Goal: Transaction & Acquisition: Purchase product/service

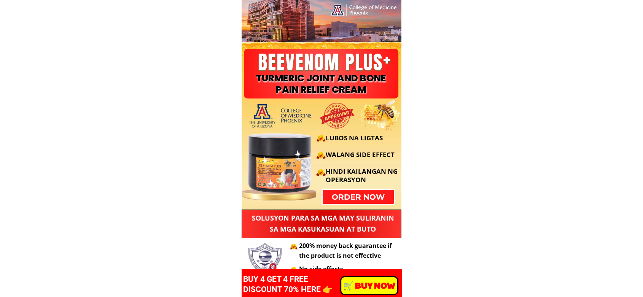
click at [346, 196] on div at bounding box center [293, 158] width 110 height 76
click at [362, 199] on p "order now" at bounding box center [357, 197] width 71 height 14
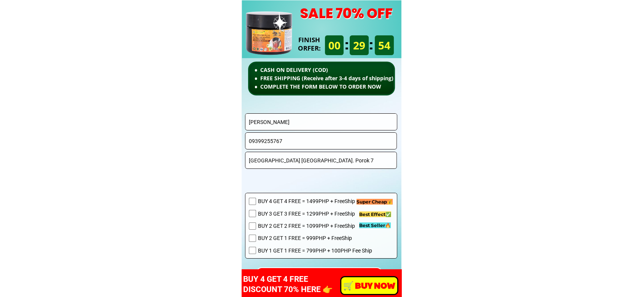
click at [317, 123] on input "[PERSON_NAME]" at bounding box center [321, 122] width 148 height 16
paste input "[PERSON_NAME]"
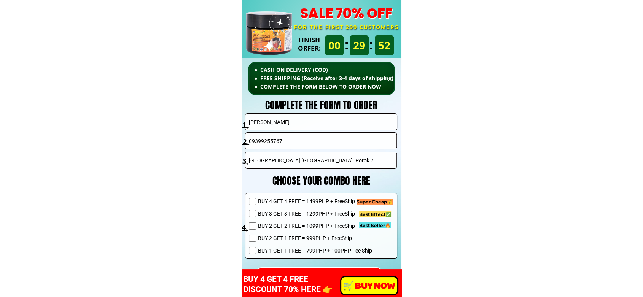
type input "[PERSON_NAME]"
click at [307, 139] on input "09399255767" at bounding box center [321, 141] width 148 height 16
paste input "06 556 3144"
click at [273, 139] on input "0906 556 3144" at bounding box center [321, 141] width 148 height 16
click at [264, 140] on input "0906 5563144" at bounding box center [321, 141] width 148 height 16
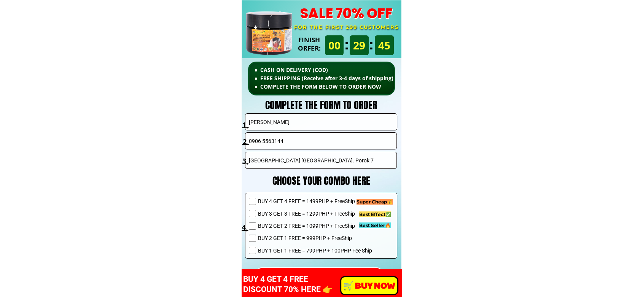
click at [260, 143] on input "0906 5563144" at bounding box center [321, 141] width 148 height 16
click at [261, 142] on input "0906 5563144" at bounding box center [321, 141] width 148 height 16
type input "09065563144"
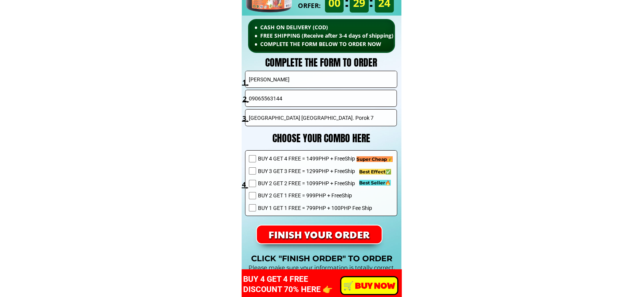
click at [298, 208] on span "BUY 1 GET 1 FREE = 799PHP + 100PHP Fee Ship" at bounding box center [315, 208] width 114 height 8
checkbox input "true"
click at [321, 124] on input "[GEOGRAPHIC_DATA] [GEOGRAPHIC_DATA]. Porok 7" at bounding box center [321, 118] width 148 height 16
paste input "[GEOGRAPHIC_DATA]"
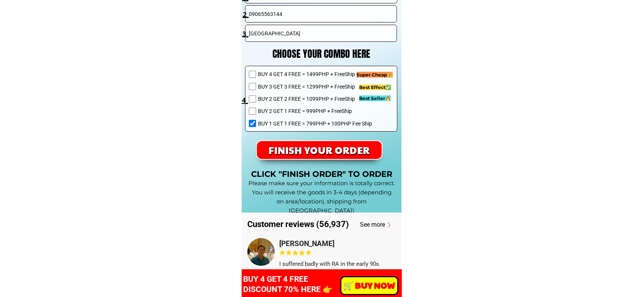
type input "[GEOGRAPHIC_DATA]"
click at [348, 148] on p "FINISH YOUR ORDER" at bounding box center [318, 150] width 125 height 18
